Goal: Download file/media

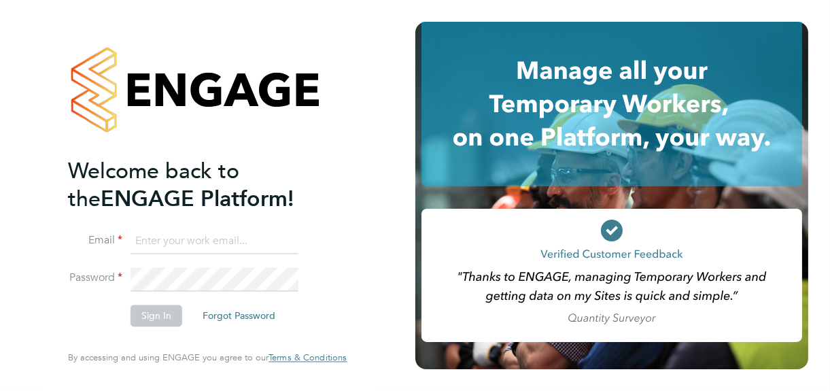
type input "jane@northbuildrecruit.com"
click at [156, 319] on button "Sign In" at bounding box center [156, 316] width 52 height 22
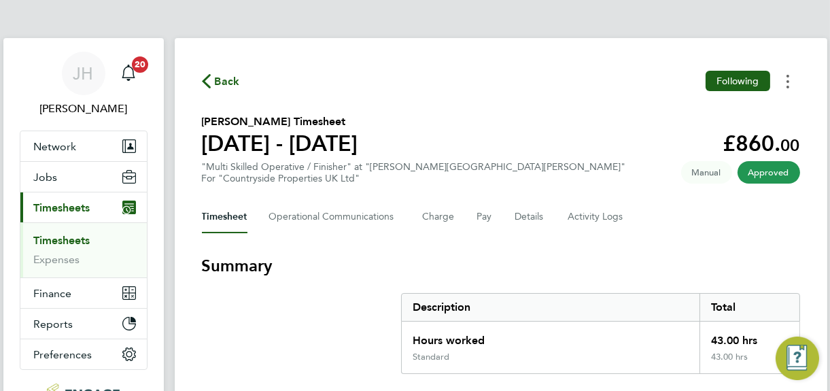
click at [786, 79] on icon "Timesheets Menu" at bounding box center [787, 82] width 3 height 14
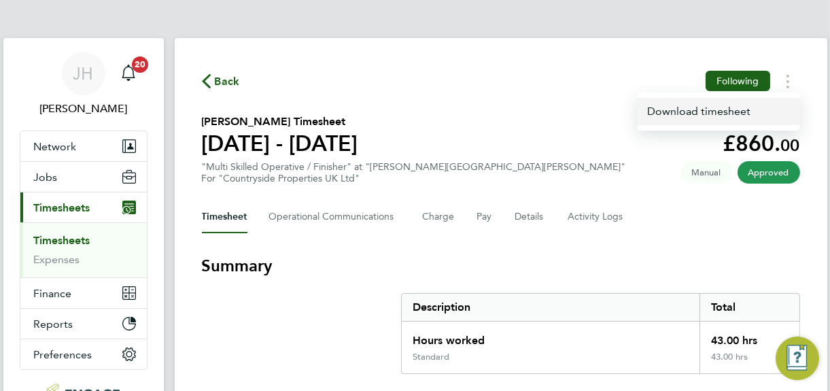
click at [705, 114] on link "Download timesheet" at bounding box center [718, 111] width 163 height 27
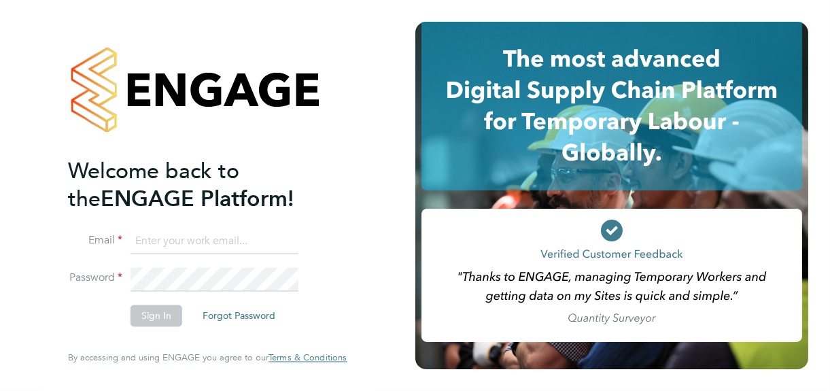
type input "jane@northbuildrecruit.com"
click at [155, 317] on button "Sign In" at bounding box center [156, 316] width 52 height 22
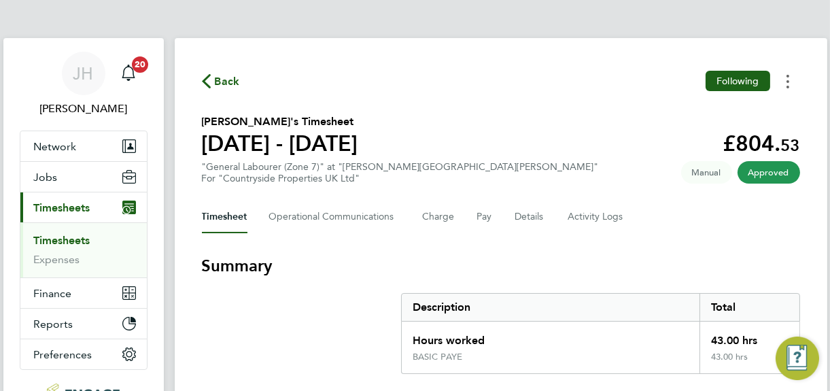
click at [787, 80] on circle "Timesheets Menu" at bounding box center [787, 81] width 3 height 3
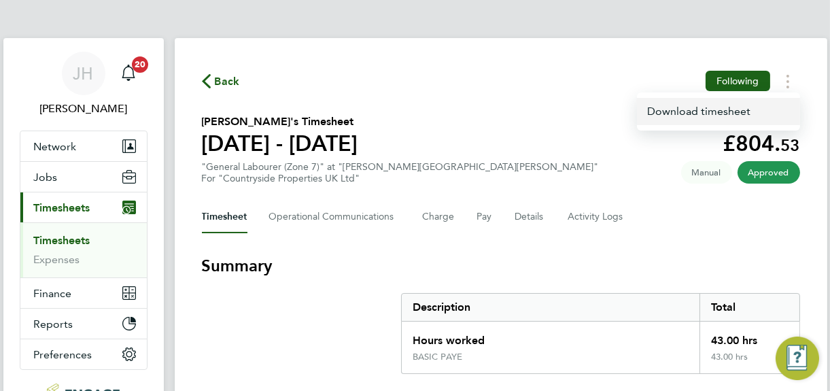
click at [673, 111] on link "Download timesheet" at bounding box center [718, 111] width 163 height 27
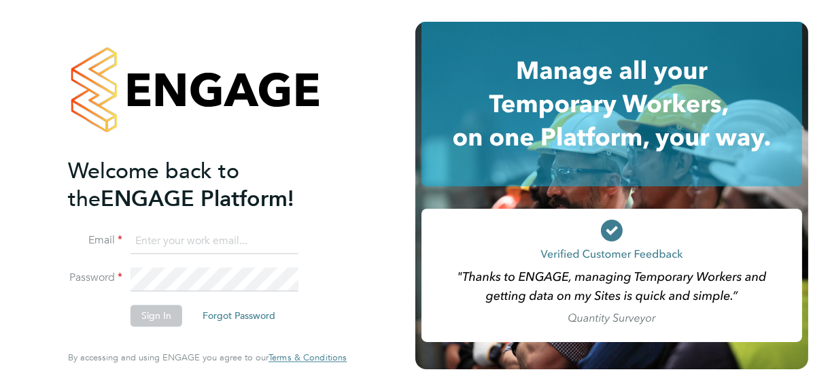
type input "[PERSON_NAME][EMAIL_ADDRESS][DOMAIN_NAME]"
click at [152, 319] on button "Sign In" at bounding box center [156, 316] width 52 height 22
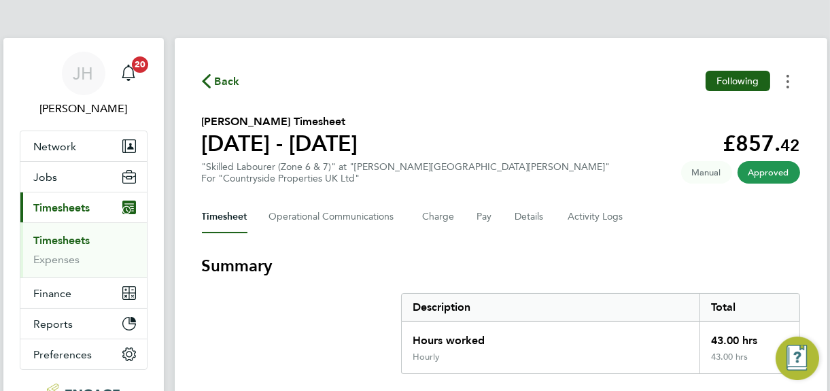
click at [786, 81] on circle "Timesheets Menu" at bounding box center [787, 81] width 3 height 3
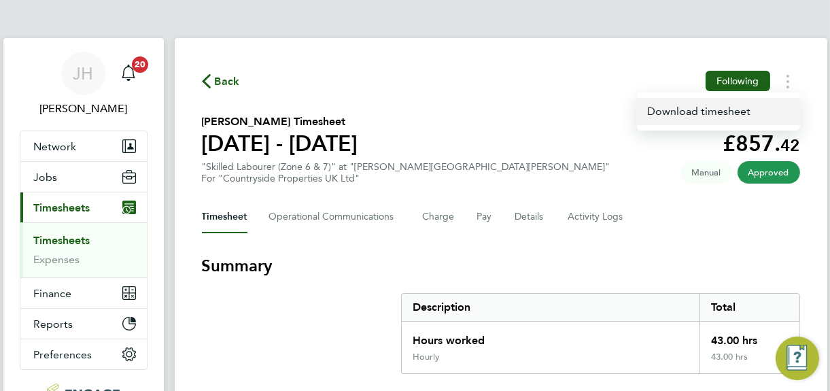
click at [690, 111] on link "Download timesheet" at bounding box center [718, 111] width 163 height 27
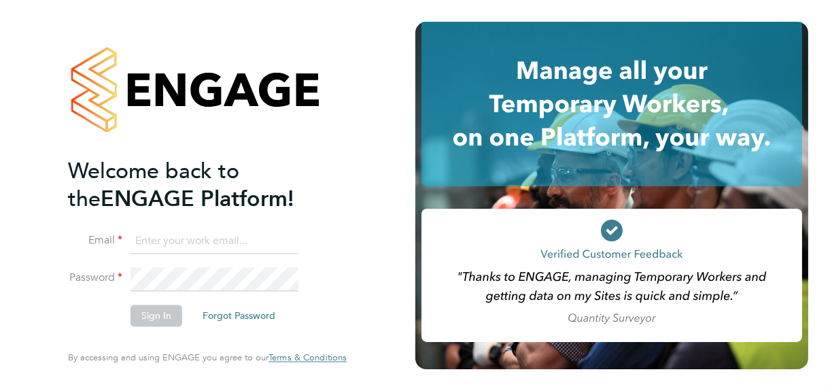
type input "jane@northbuildrecruit.com"
click at [158, 315] on button "Sign In" at bounding box center [156, 316] width 52 height 22
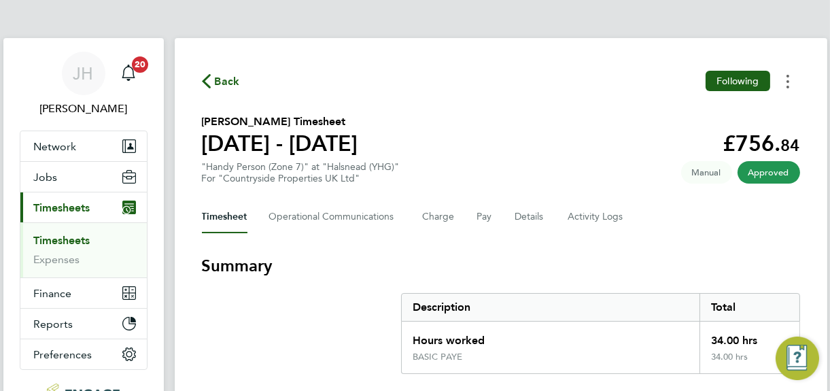
click at [790, 77] on button "Timesheets Menu" at bounding box center [787, 81] width 24 height 21
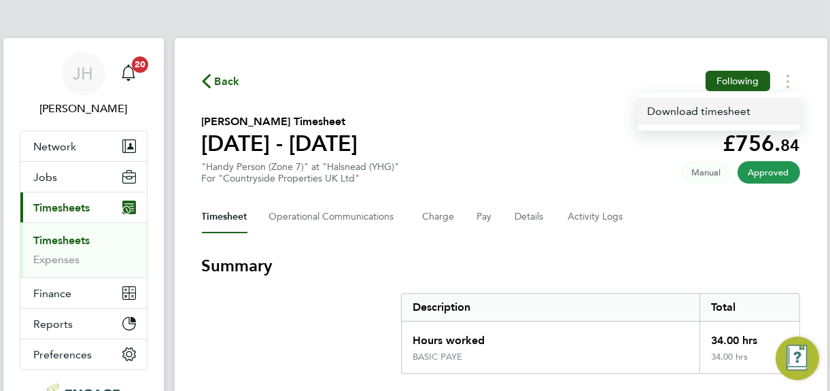
click at [680, 110] on link "Download timesheet" at bounding box center [718, 111] width 163 height 27
